Goal: Entertainment & Leisure: Consume media (video, audio)

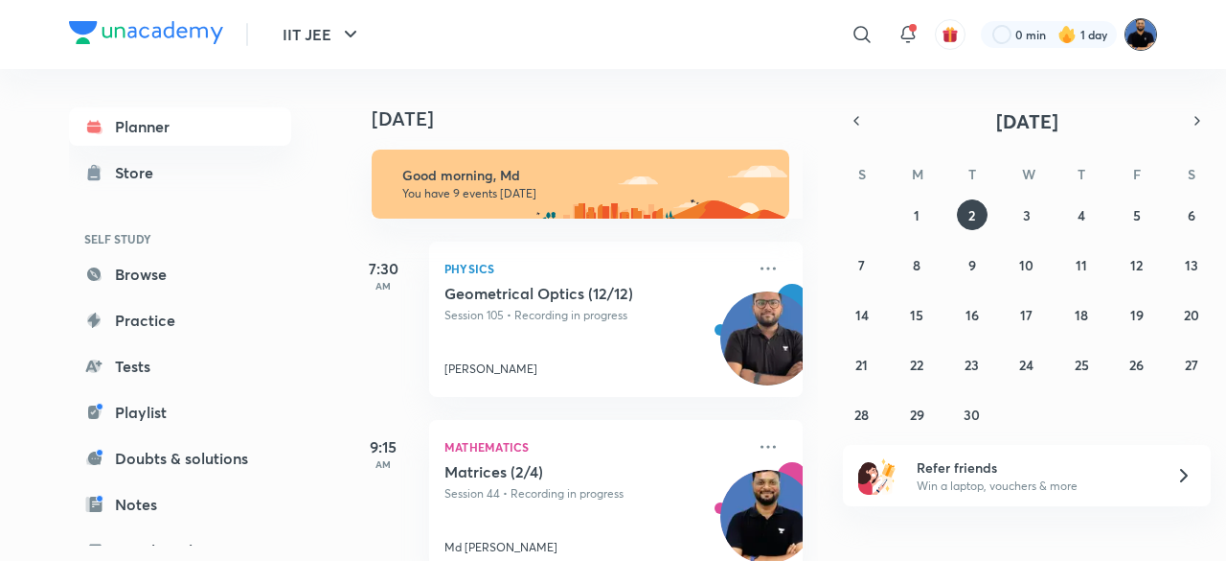
click at [1137, 36] on img at bounding box center [1141, 34] width 33 height 33
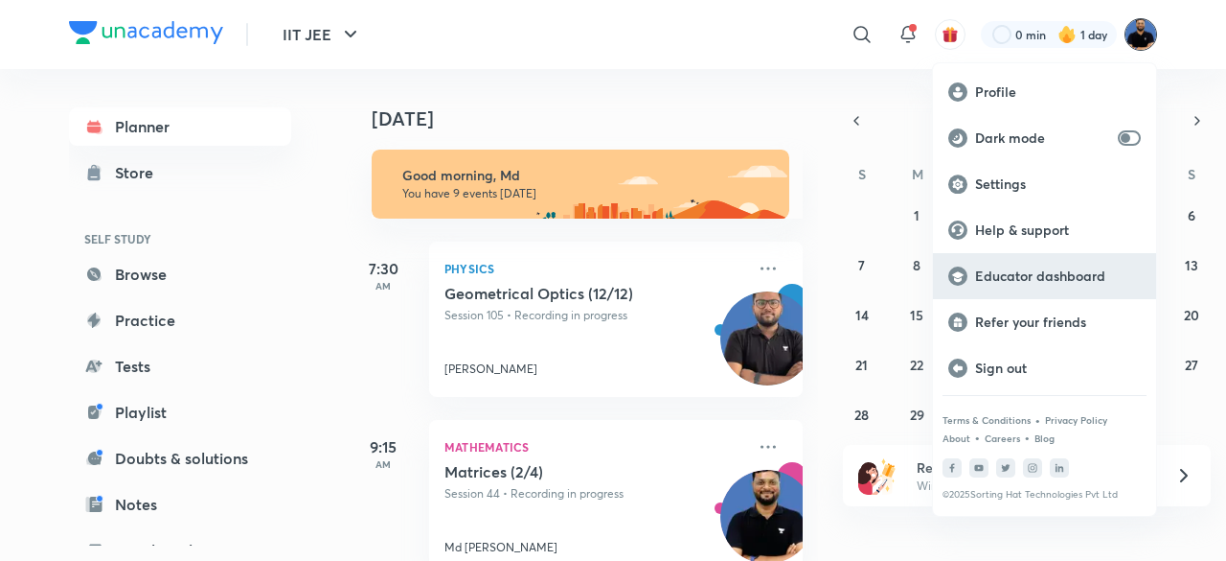
click at [1042, 277] on p "Educator dashboard" at bounding box center [1058, 275] width 166 height 17
